Goal: Obtain resource: Download file/media

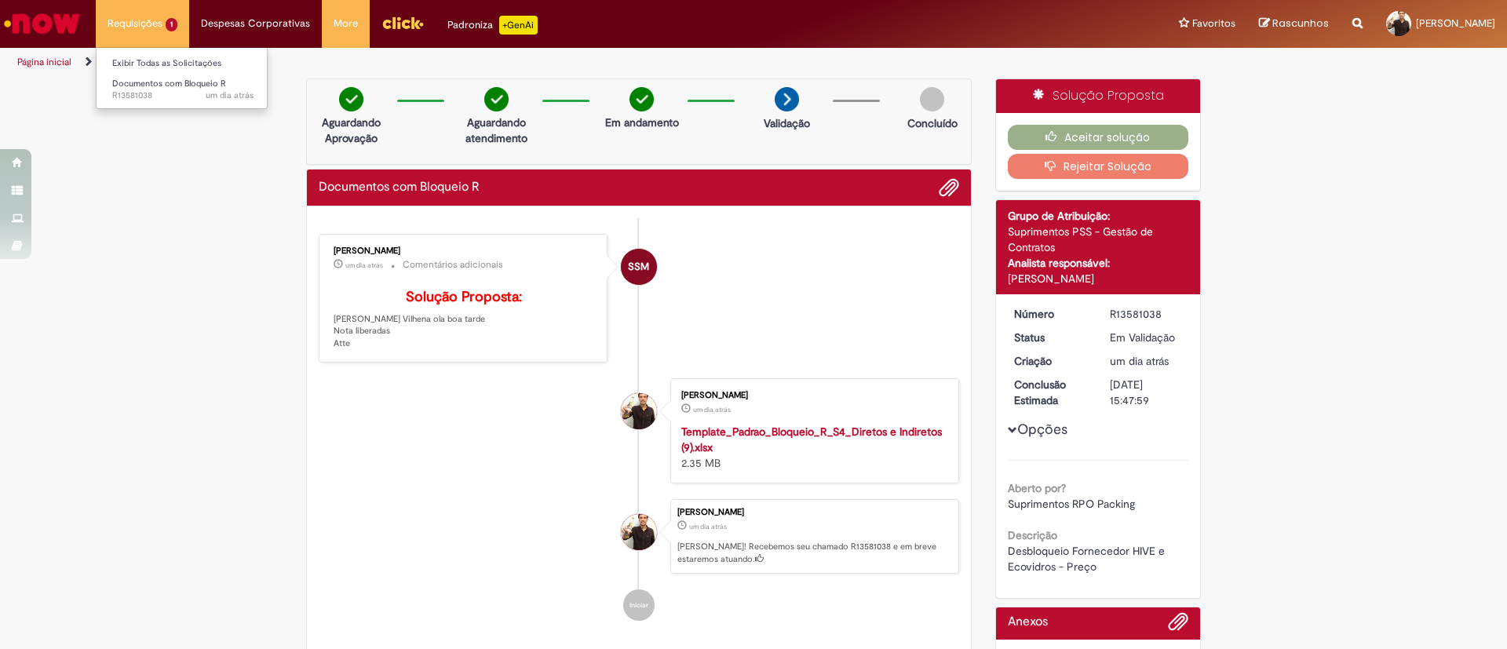
click at [169, 24] on li "Requisições 1 Exibir Todas as Solicitações Documentos com Bloqueio R um dia atr…" at bounding box center [142, 23] width 93 height 47
click at [13, 20] on img "Ir para a Homepage" at bounding box center [42, 23] width 81 height 31
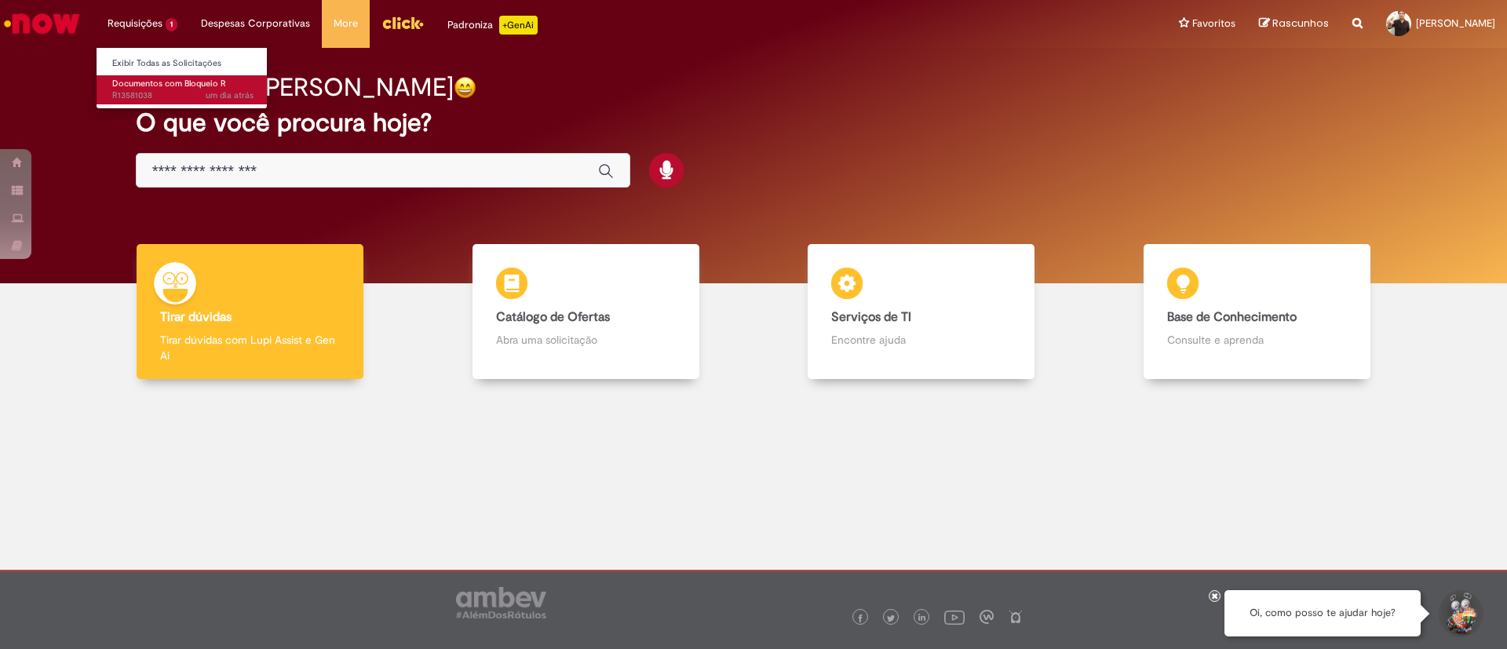
click at [163, 94] on span "um dia atrás um dia atrás R13581038" at bounding box center [182, 95] width 141 height 13
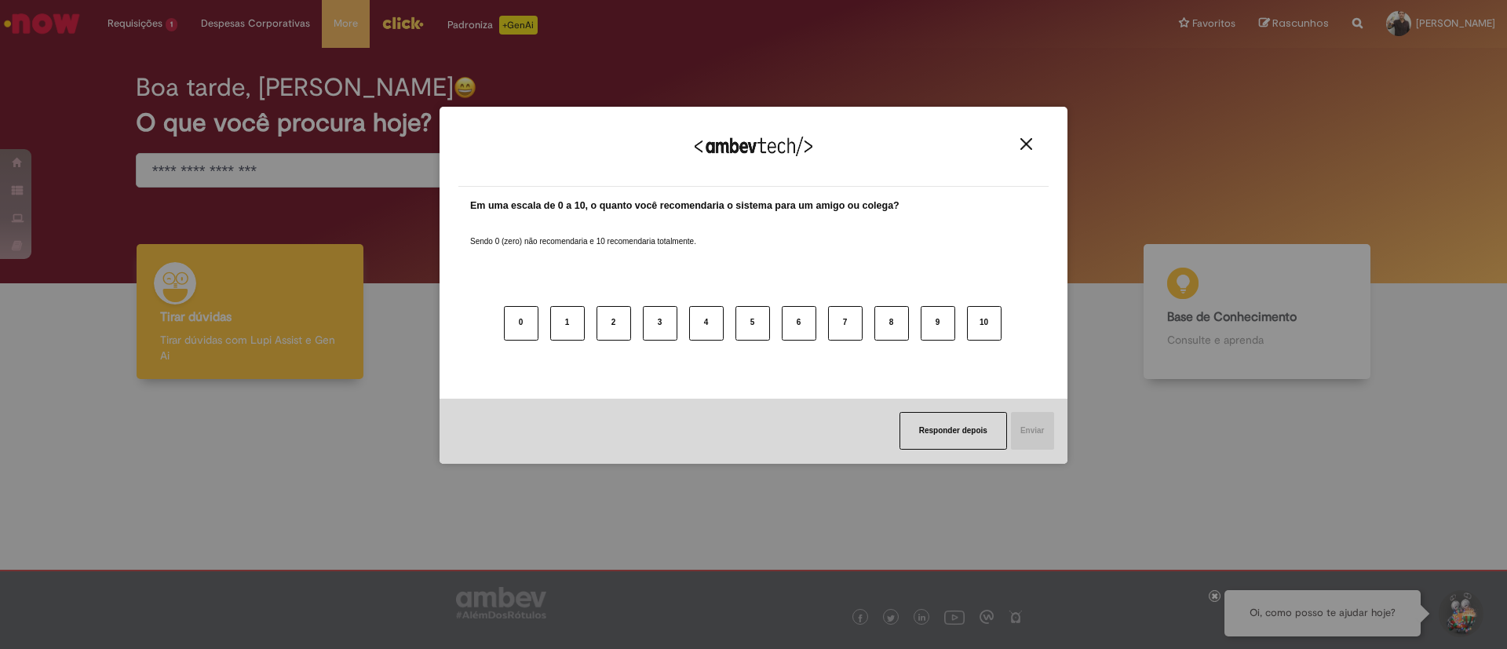
click at [1038, 154] on div "Agradecemos seu feedback!" at bounding box center [753, 156] width 590 height 61
click at [1027, 143] on img "Close" at bounding box center [1026, 144] width 12 height 12
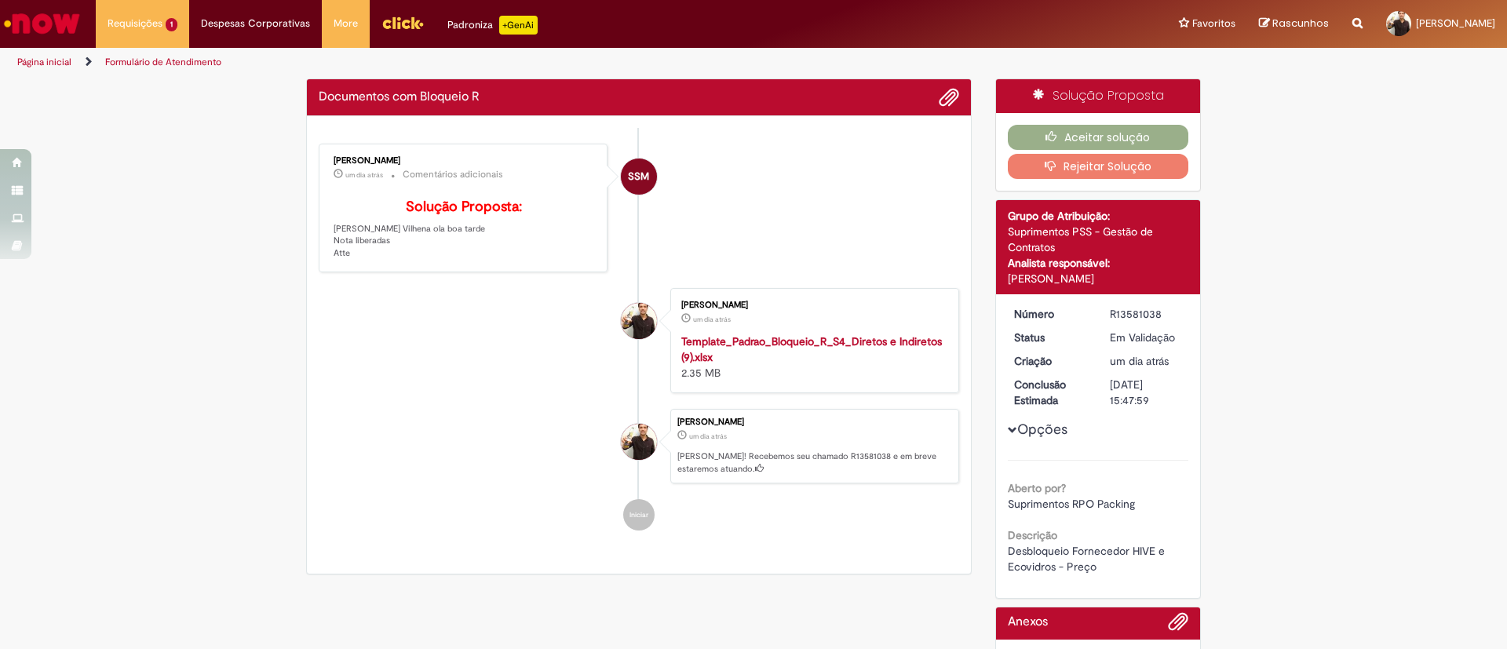
click at [788, 361] on strong "Template_Padrao_Bloqueio_R_S4_Diretos e Indiretos (9).xlsx" at bounding box center [811, 349] width 261 height 30
